Goal: Information Seeking & Learning: Learn about a topic

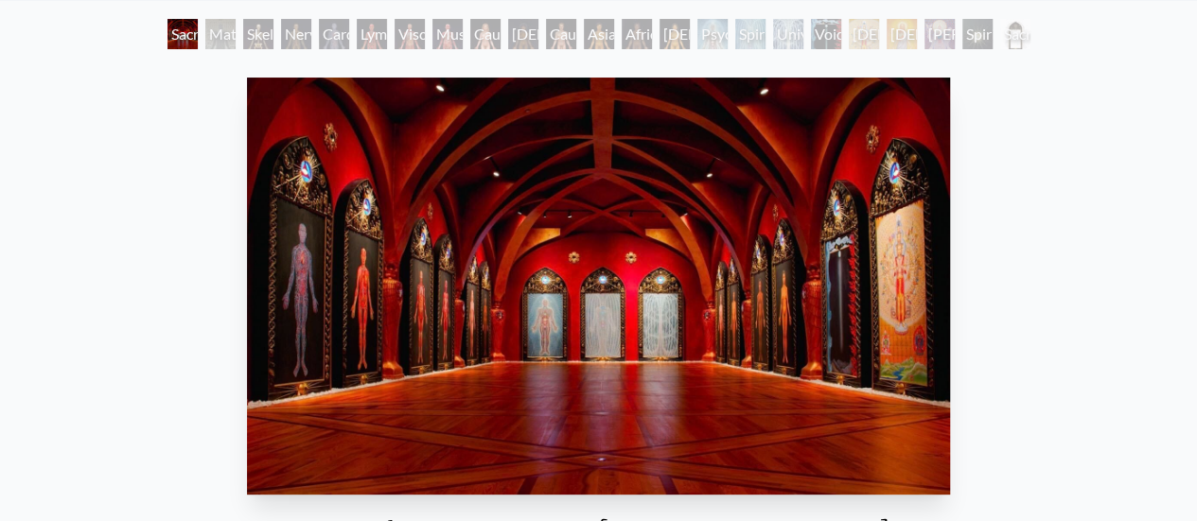
scroll to position [95, 0]
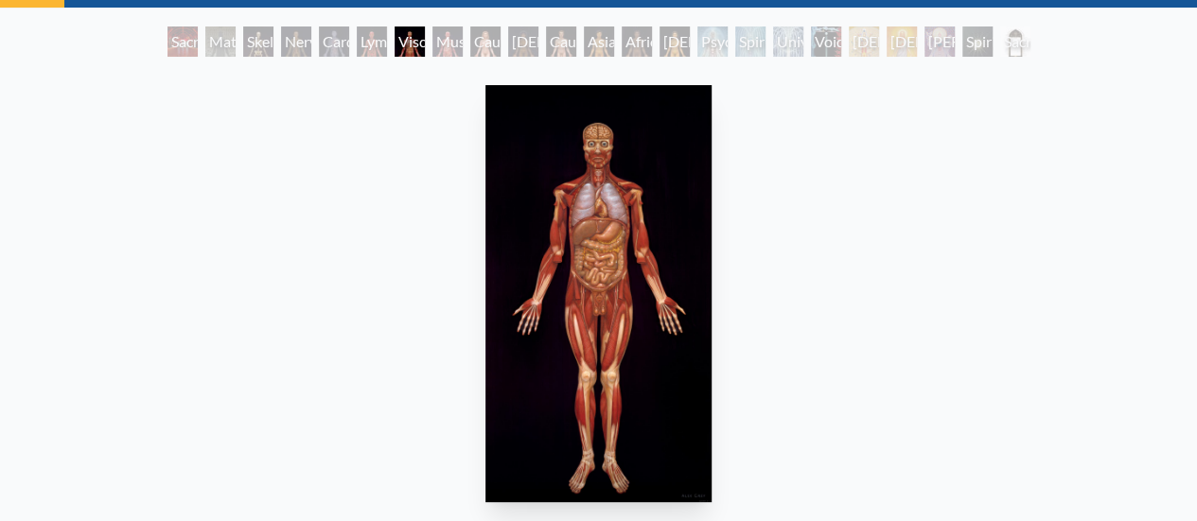
click at [530, 184] on img "7 / 23" at bounding box center [598, 293] width 227 height 417
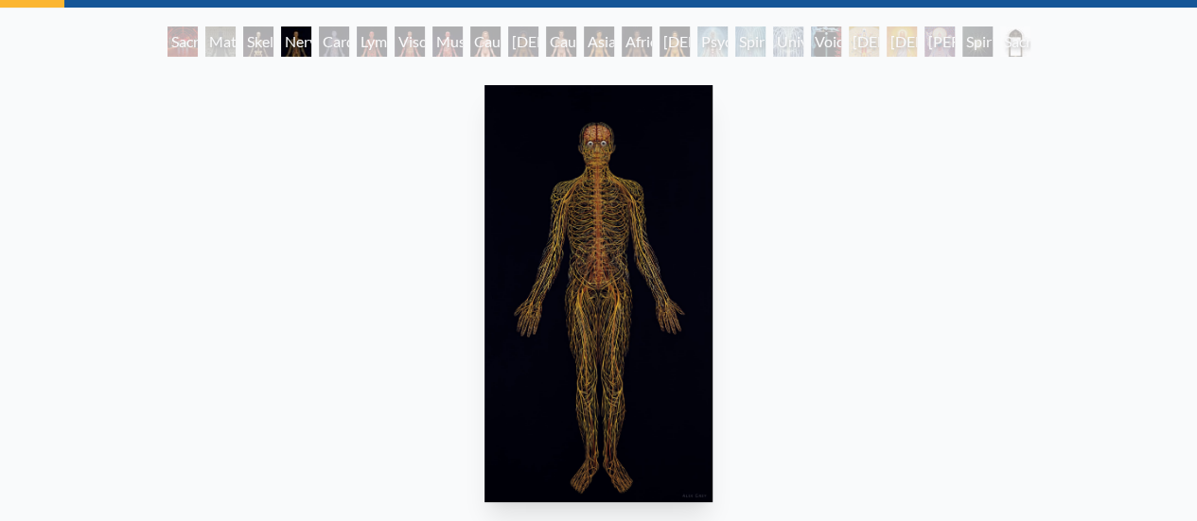
click at [653, 391] on img "4 / 23" at bounding box center [598, 293] width 228 height 417
click at [320, 47] on div "Cardiovascular System" at bounding box center [334, 41] width 30 height 30
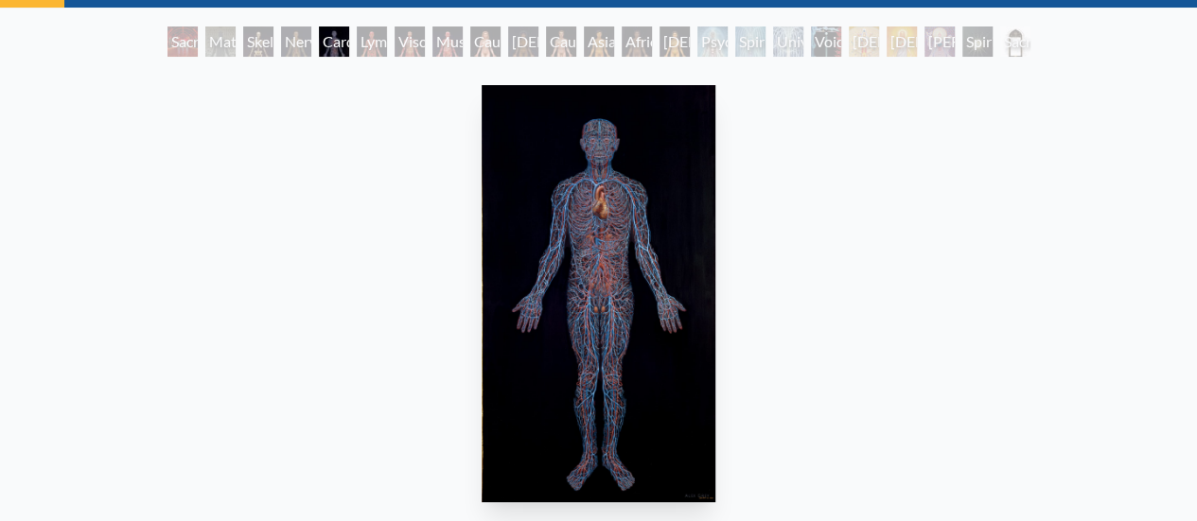
click at [357, 44] on div "Lymphatic System" at bounding box center [372, 41] width 30 height 30
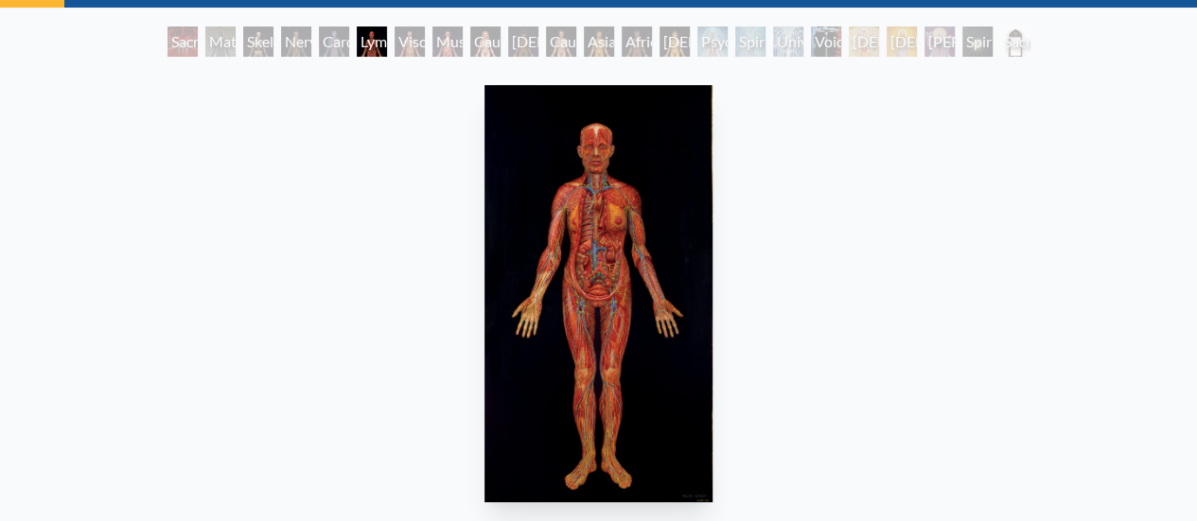
click at [450, 44] on div "Muscle System" at bounding box center [447, 41] width 30 height 30
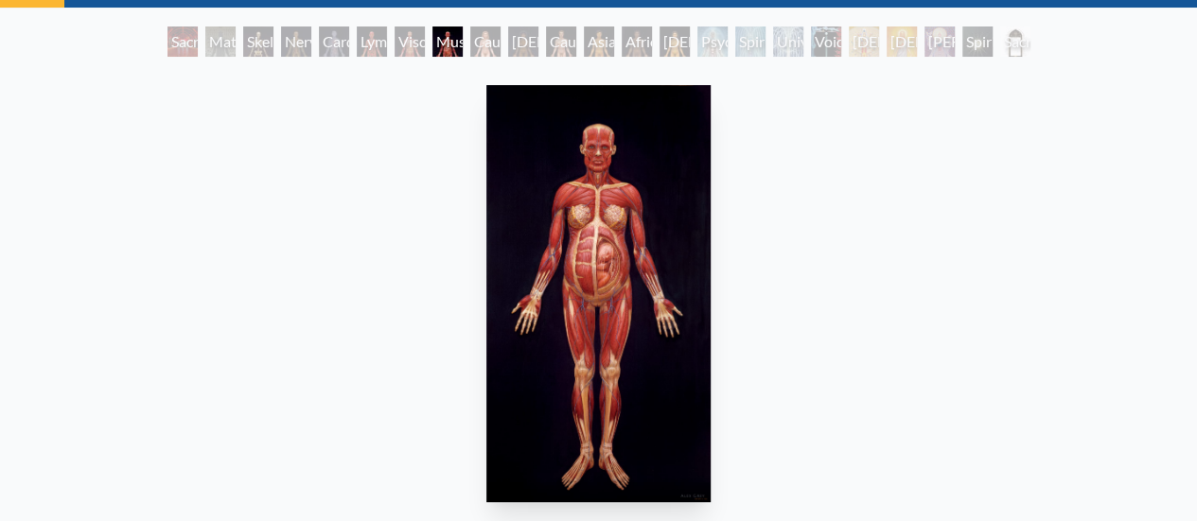
click at [715, 38] on div "Psychic Energy System" at bounding box center [712, 41] width 30 height 30
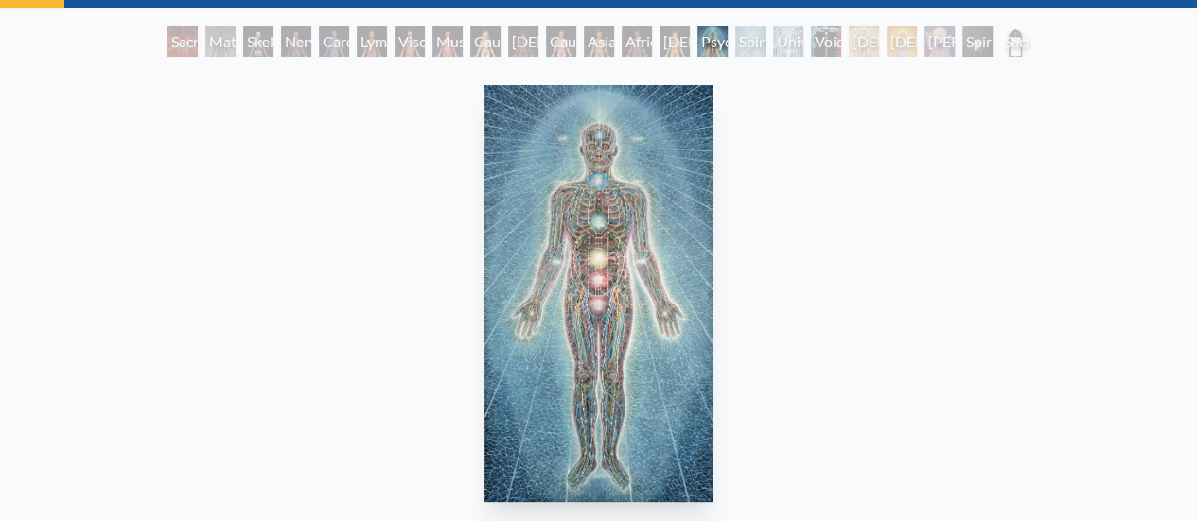
click at [653, 238] on img "15 / 23" at bounding box center [598, 293] width 228 height 417
